Goal: Task Accomplishment & Management: Use online tool/utility

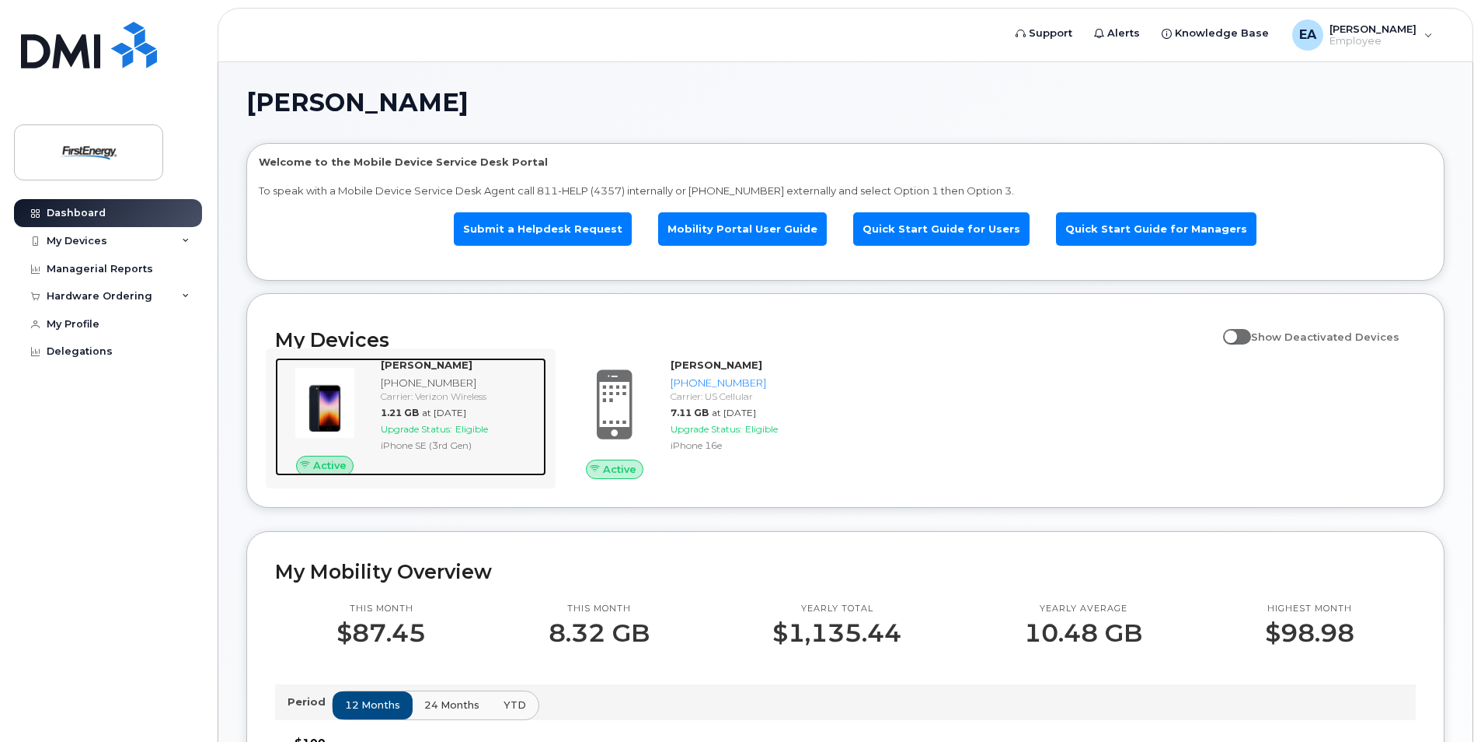
click at [439, 429] on span "Upgrade Status:" at bounding box center [417, 429] width 72 height 12
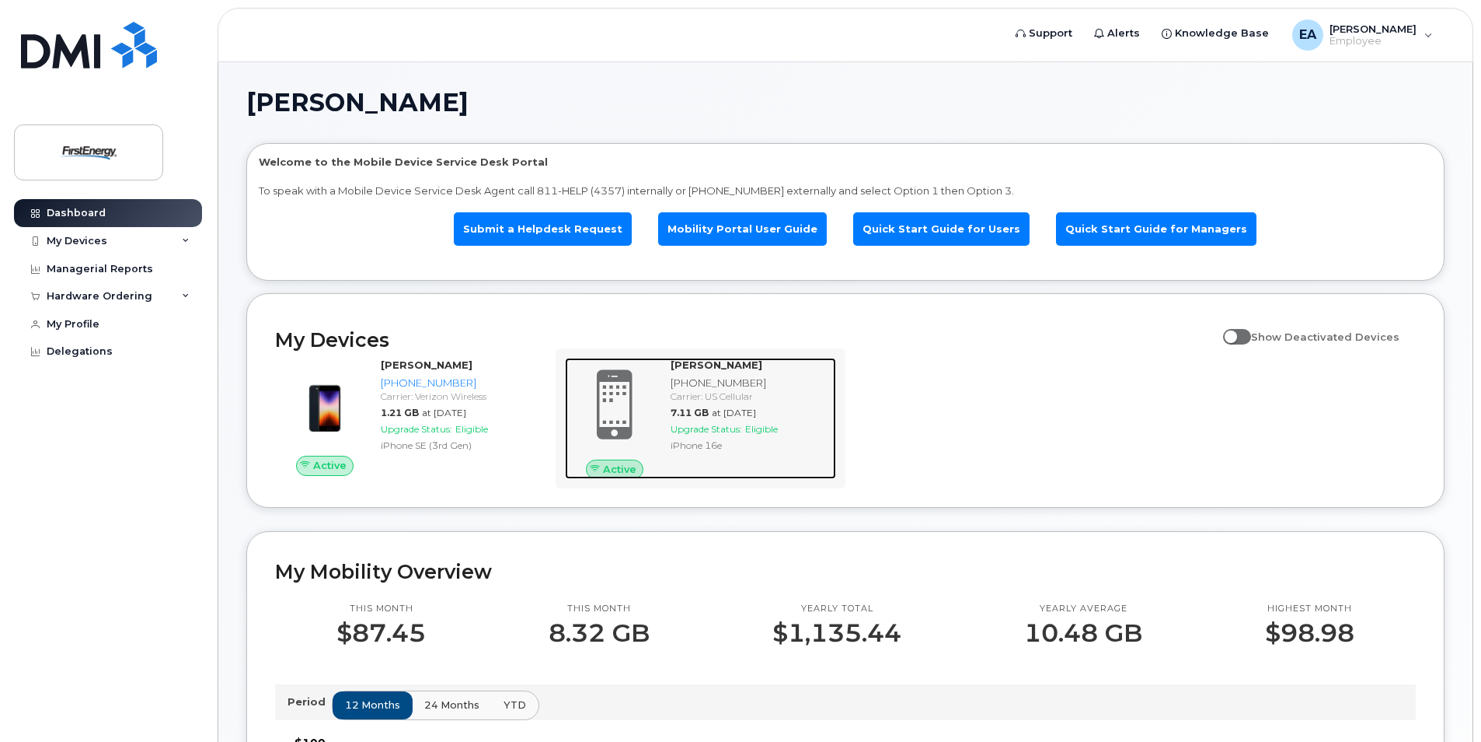
click at [704, 432] on span "Upgrade Status:" at bounding box center [707, 429] width 72 height 12
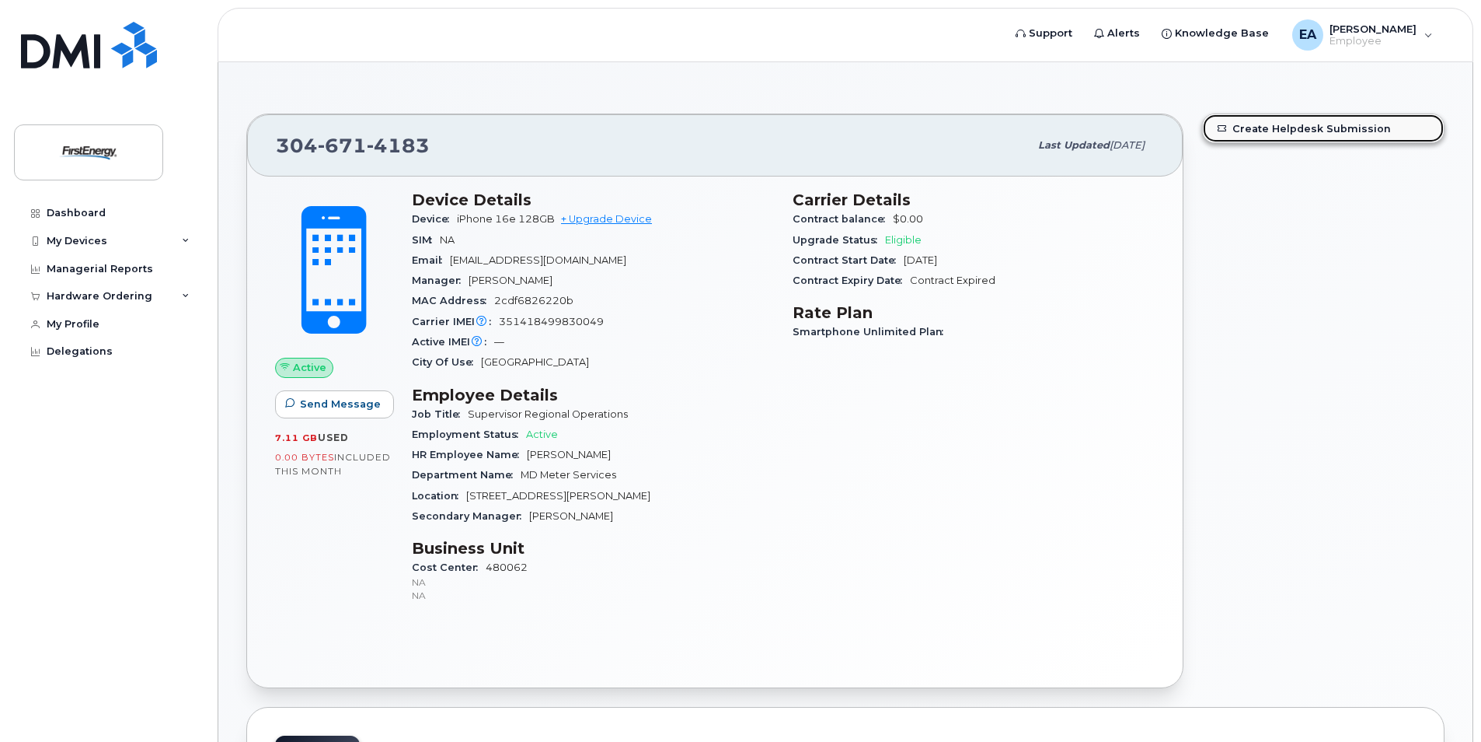
click at [1321, 131] on link "Create Helpdesk Submission" at bounding box center [1323, 128] width 241 height 28
click at [1273, 124] on link "Create Helpdesk Submission" at bounding box center [1323, 128] width 241 height 28
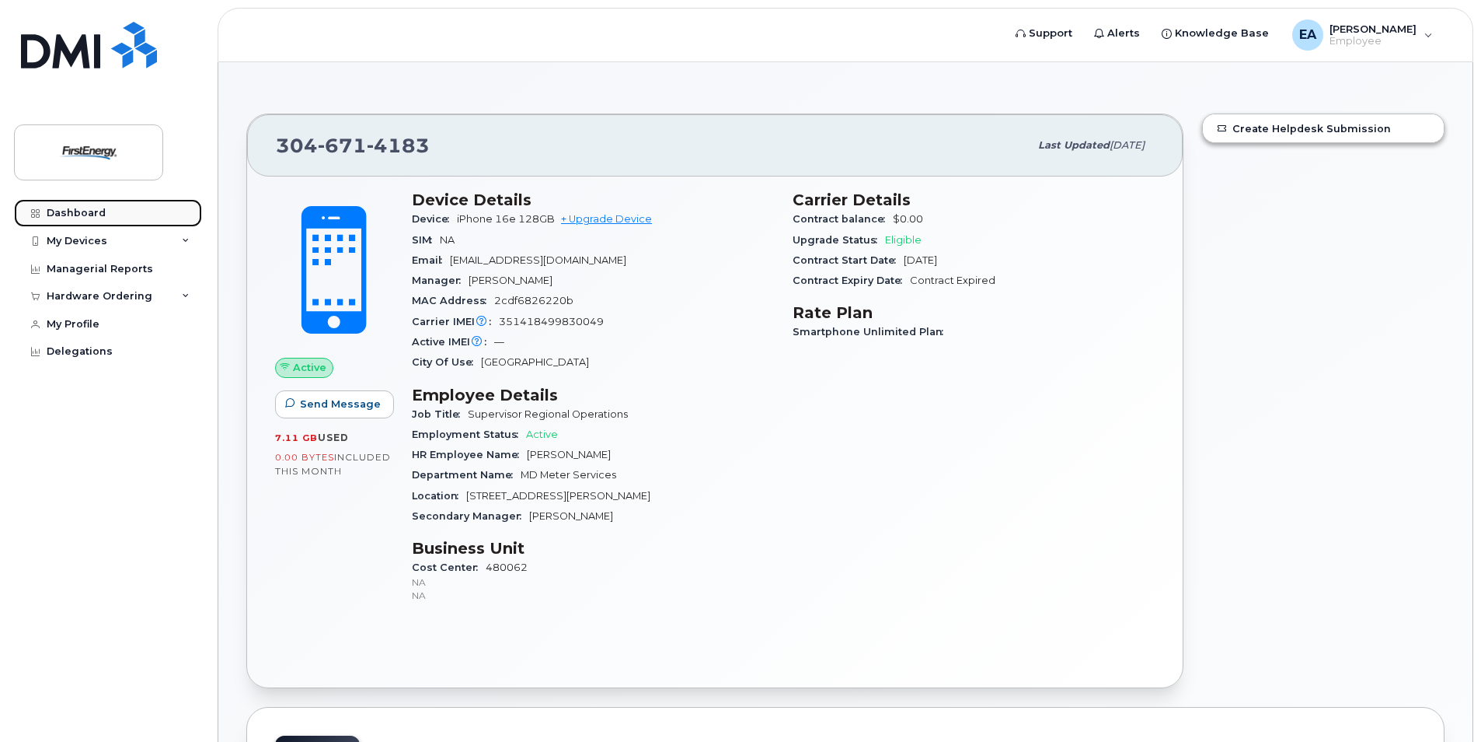
click at [72, 219] on link "Dashboard" at bounding box center [108, 213] width 188 height 28
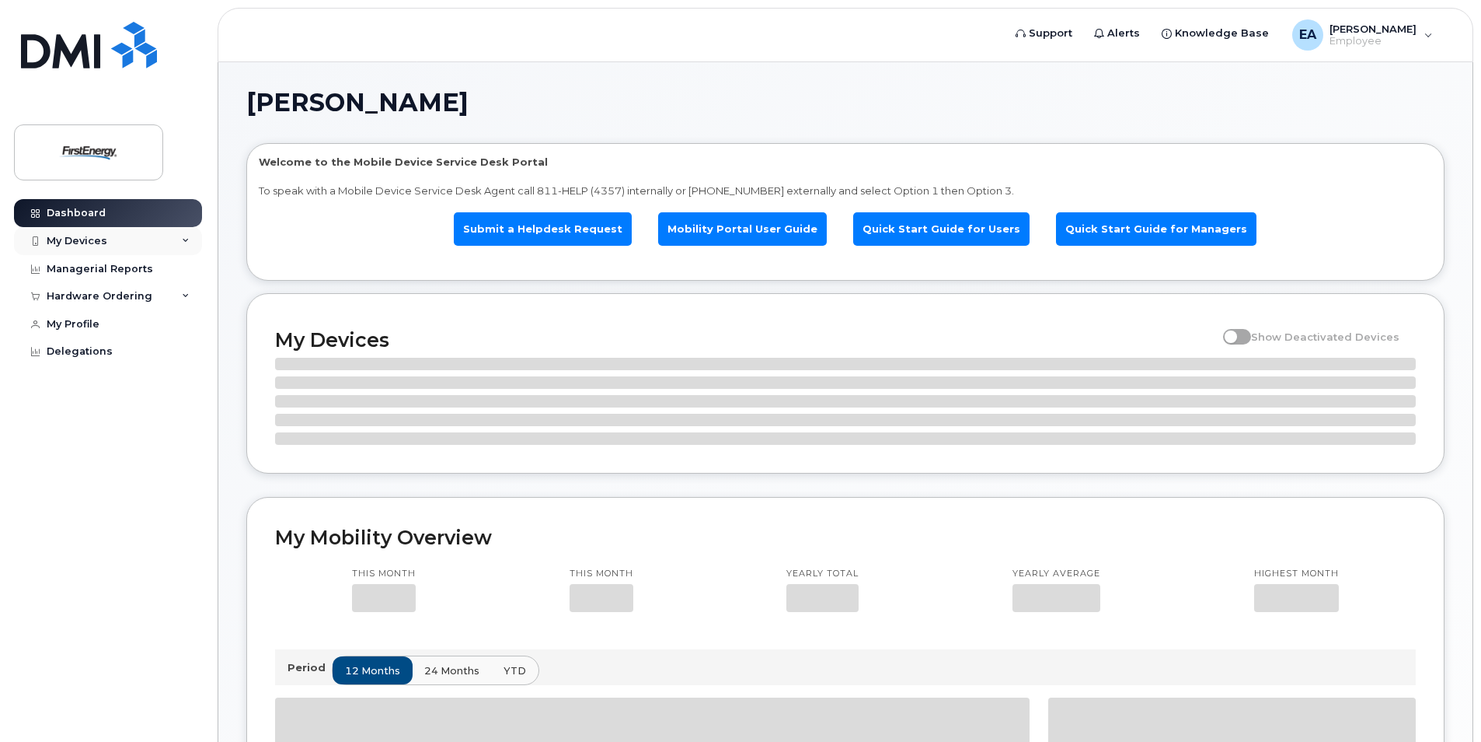
click at [63, 239] on div "My Devices" at bounding box center [77, 241] width 61 height 12
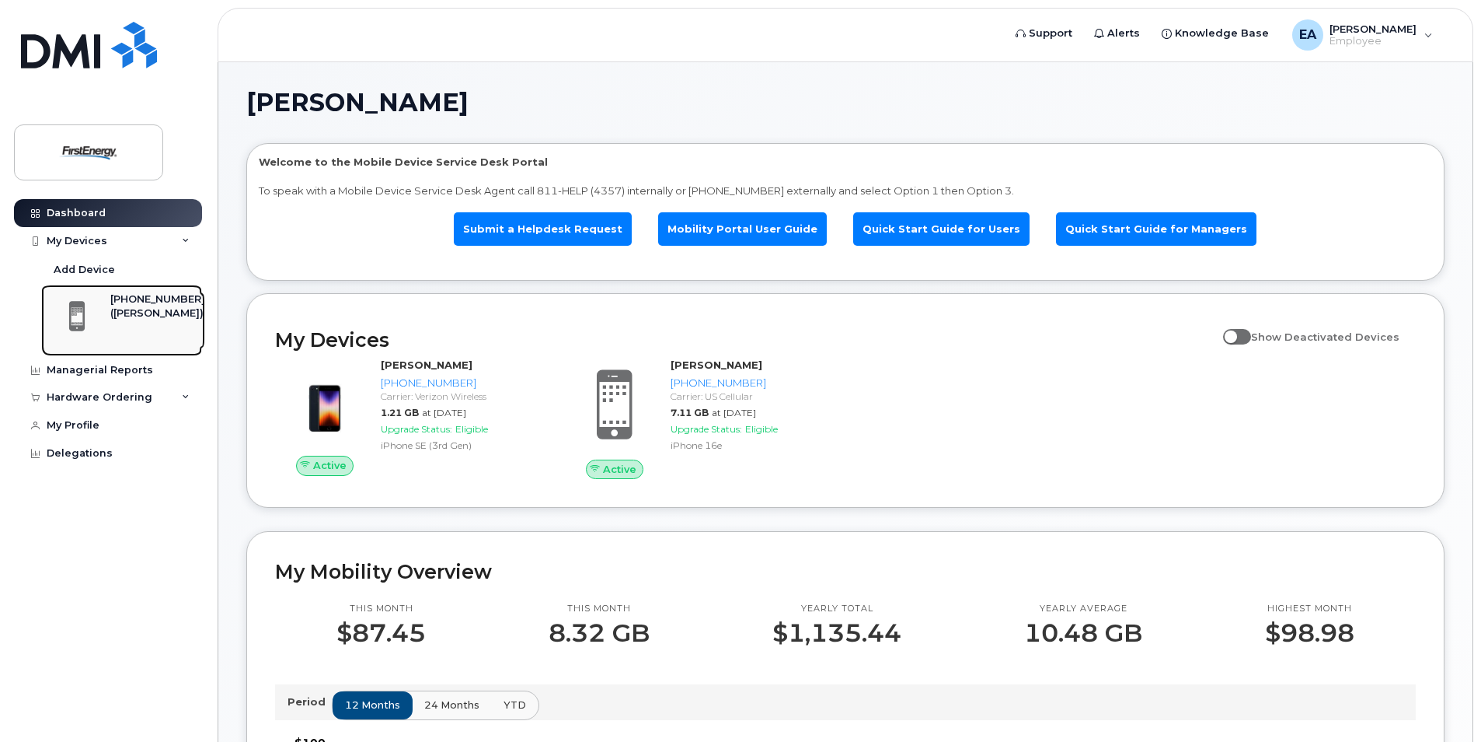
click at [163, 306] on div "[PHONE_NUMBER]" at bounding box center [157, 299] width 95 height 14
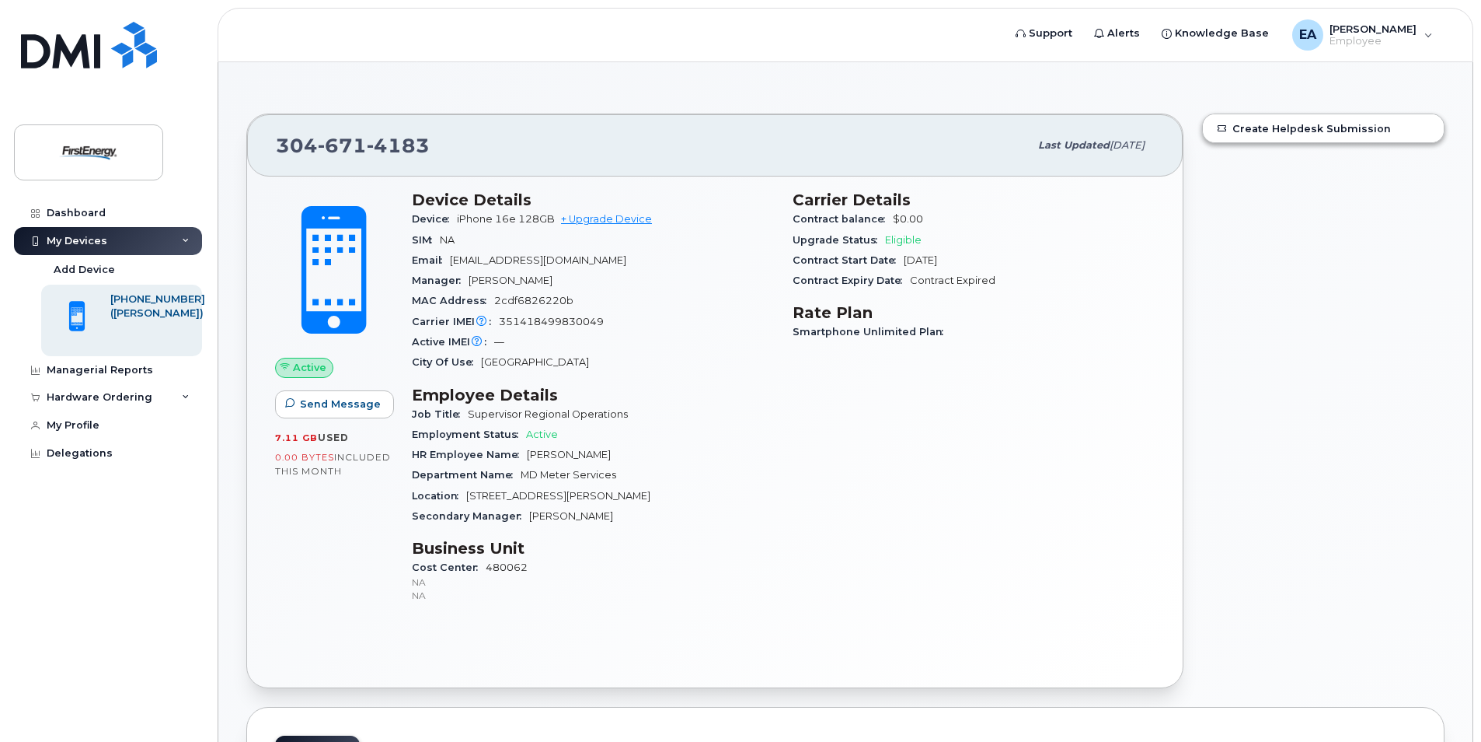
click at [184, 239] on icon at bounding box center [186, 241] width 8 height 8
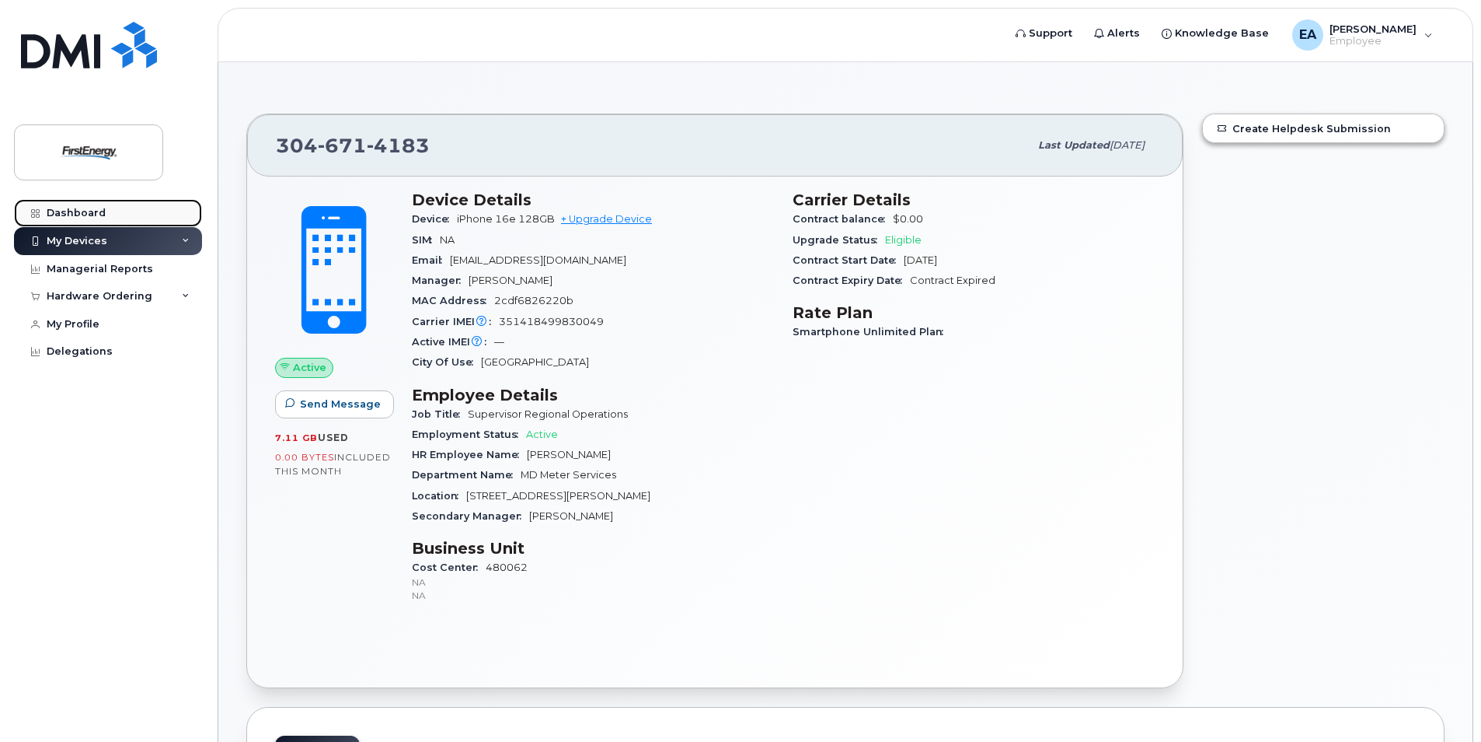
click at [96, 217] on div "Dashboard" at bounding box center [76, 213] width 59 height 12
